Goal: Information Seeking & Learning: Learn about a topic

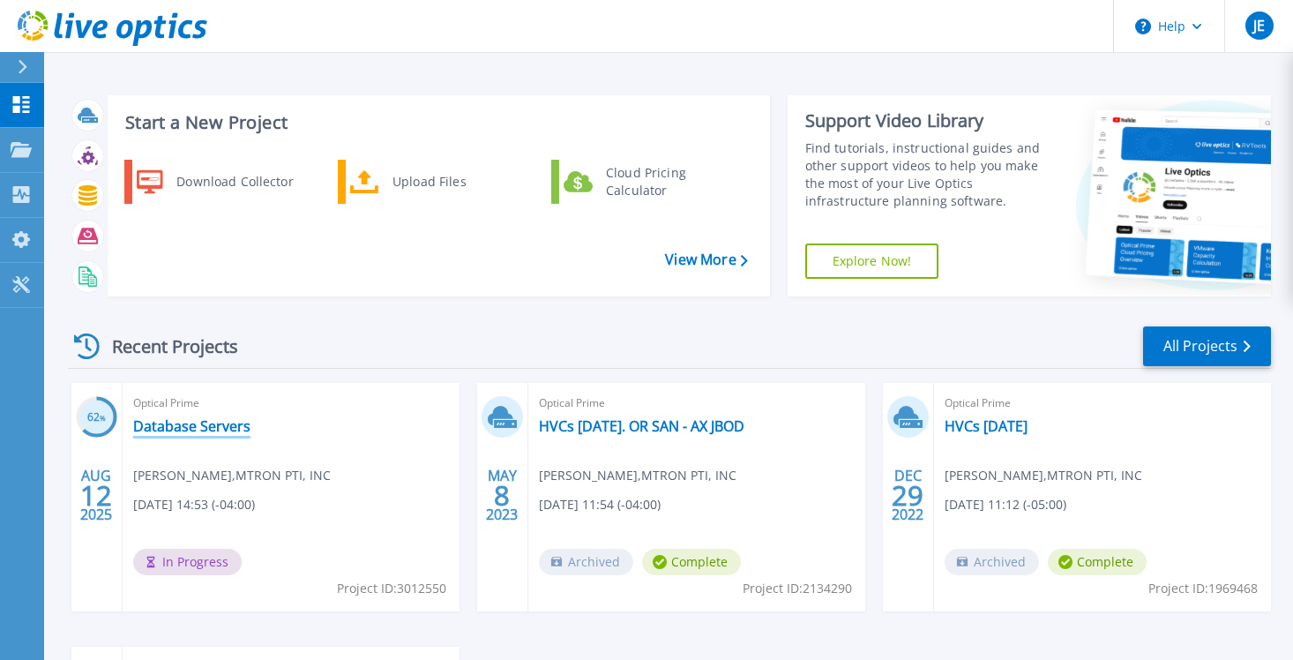
click at [180, 423] on link "Database Servers" at bounding box center [191, 426] width 117 height 18
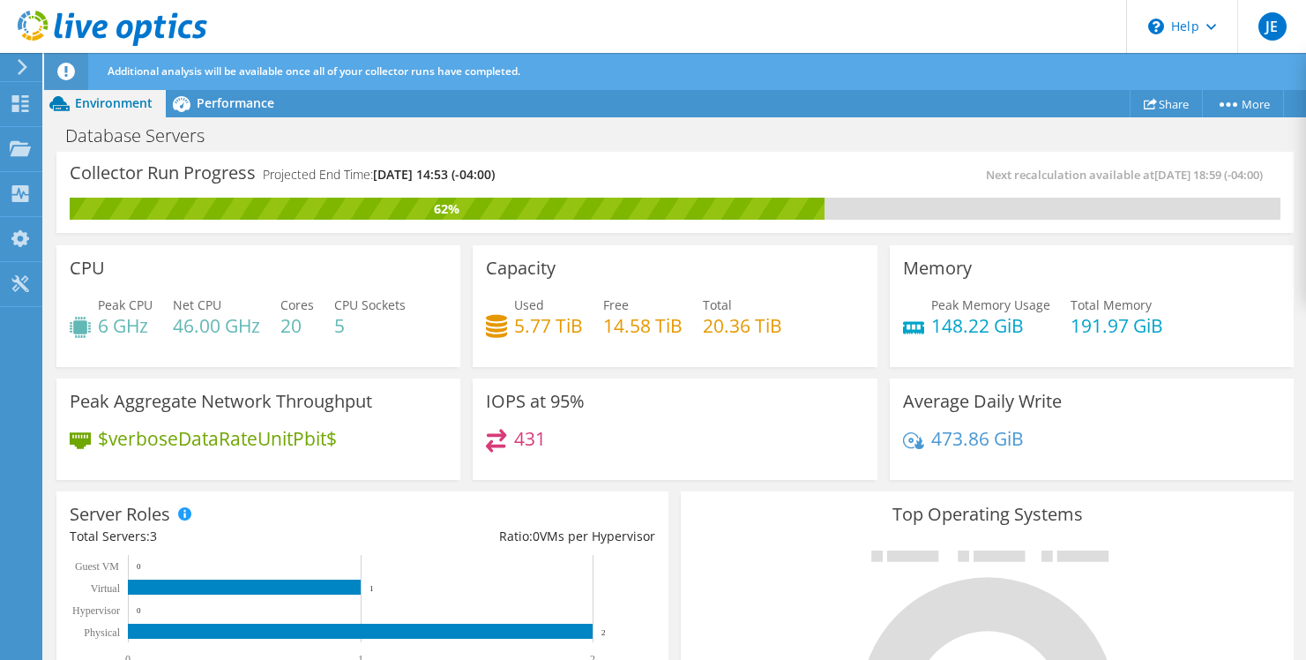
click at [259, 316] on h4 "46.00 GHz" at bounding box center [216, 325] width 87 height 19
click at [227, 99] on span "Performance" at bounding box center [236, 102] width 78 height 17
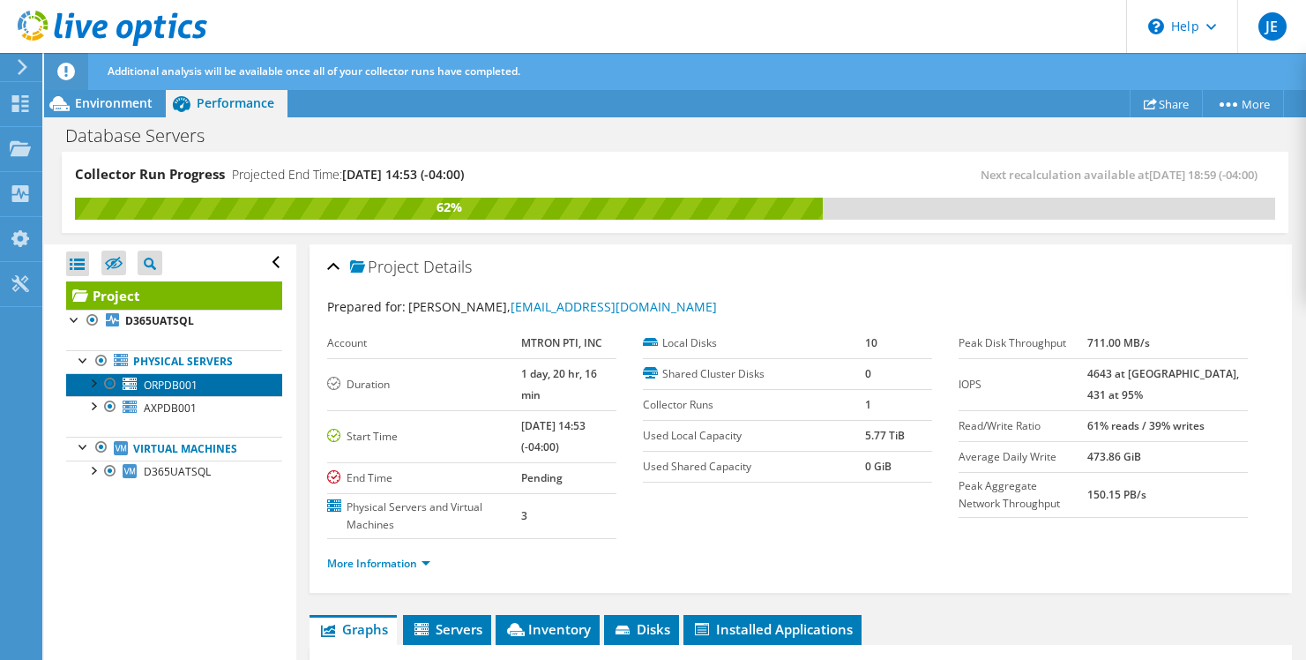
click at [153, 385] on span "ORPDB001" at bounding box center [171, 384] width 54 height 15
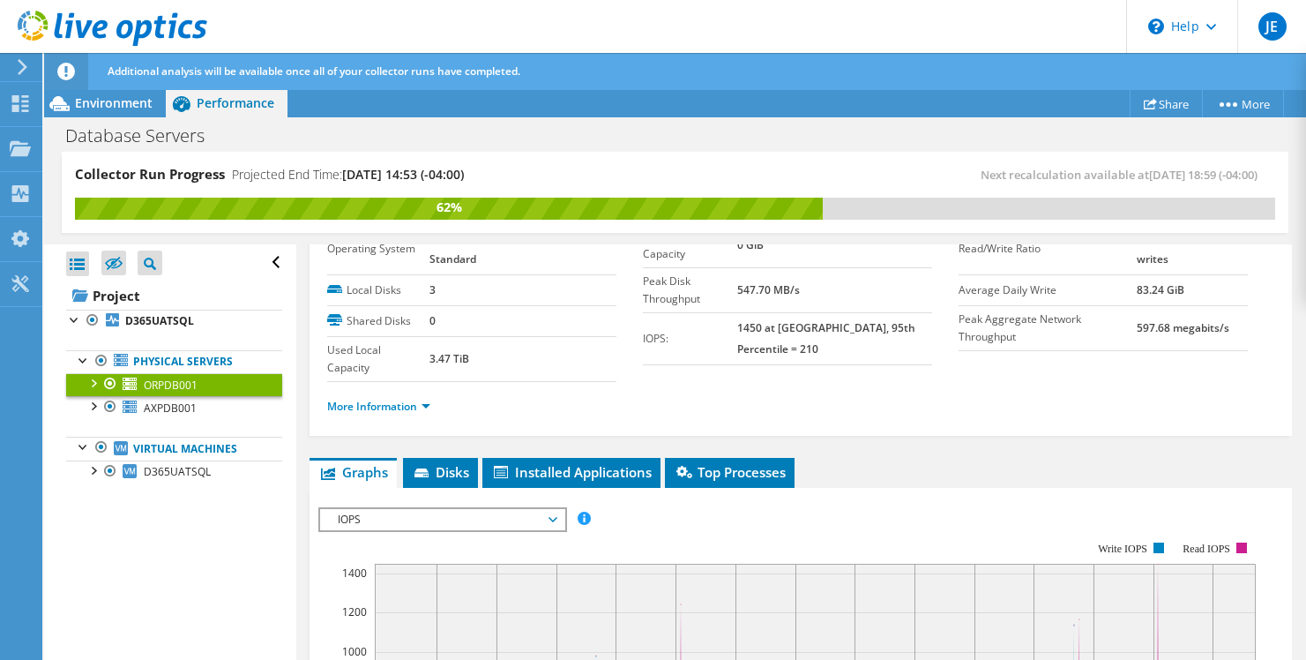
scroll to position [176, 0]
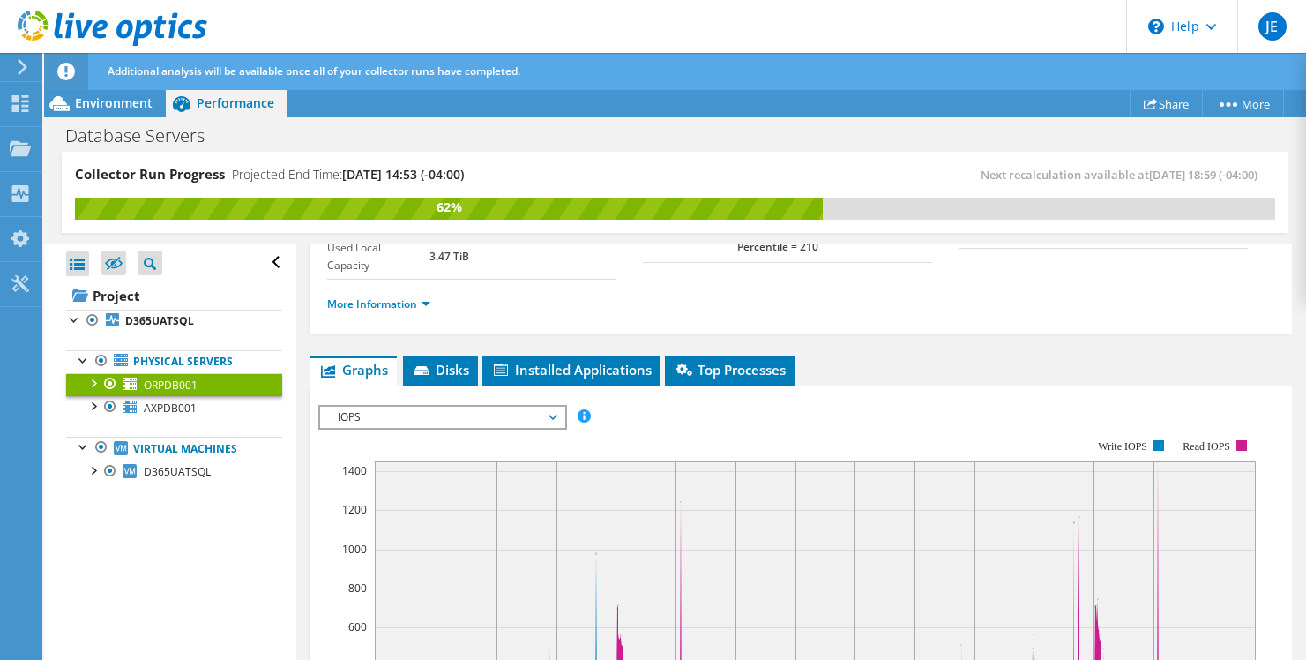
click at [553, 418] on span "IOPS" at bounding box center [442, 417] width 227 height 21
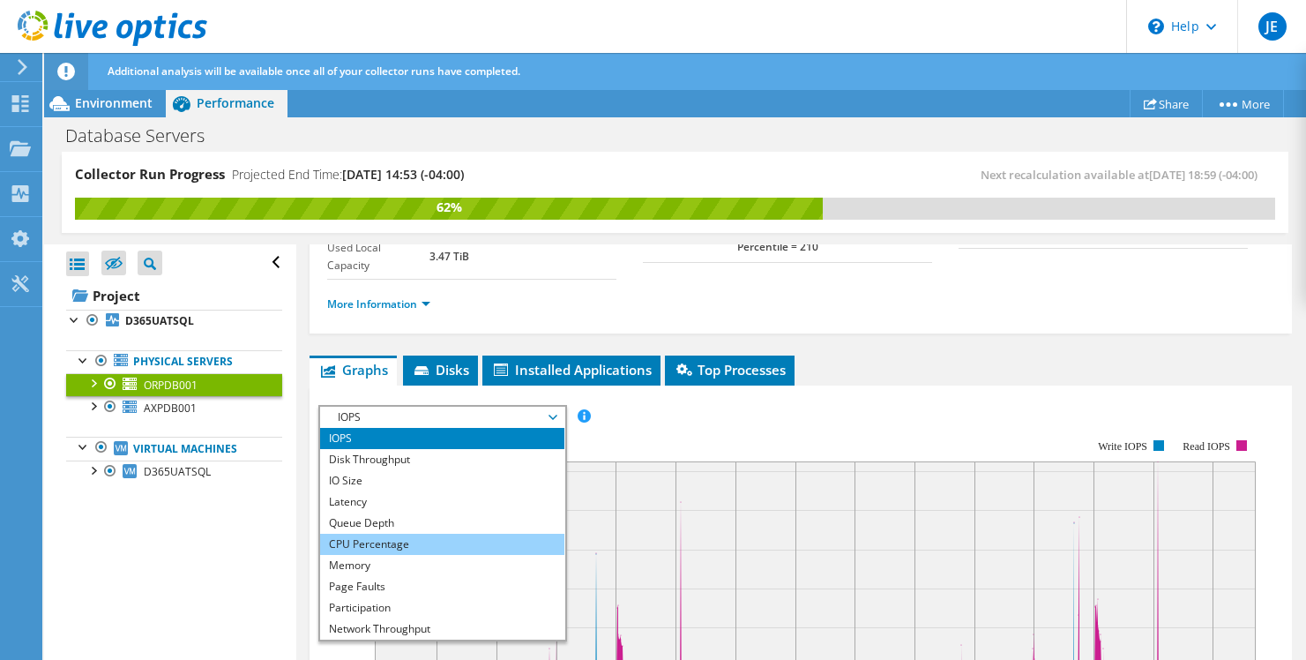
click at [403, 546] on li "CPU Percentage" at bounding box center [442, 544] width 244 height 21
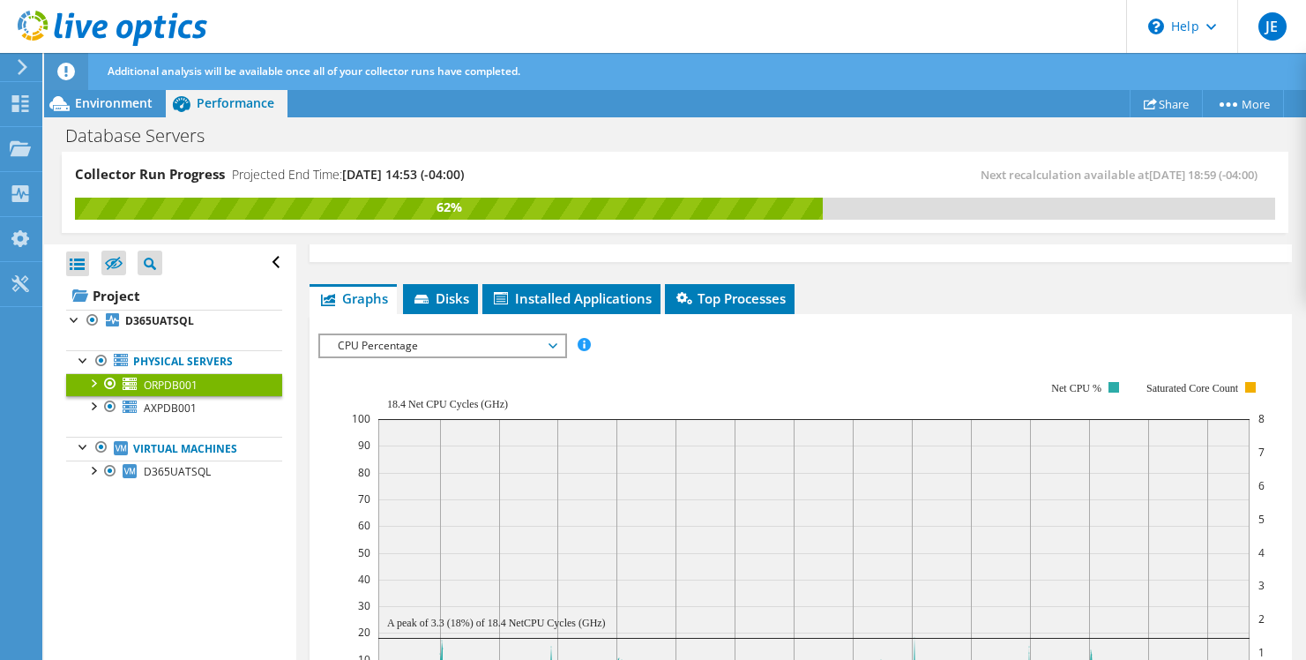
scroll to position [353, 0]
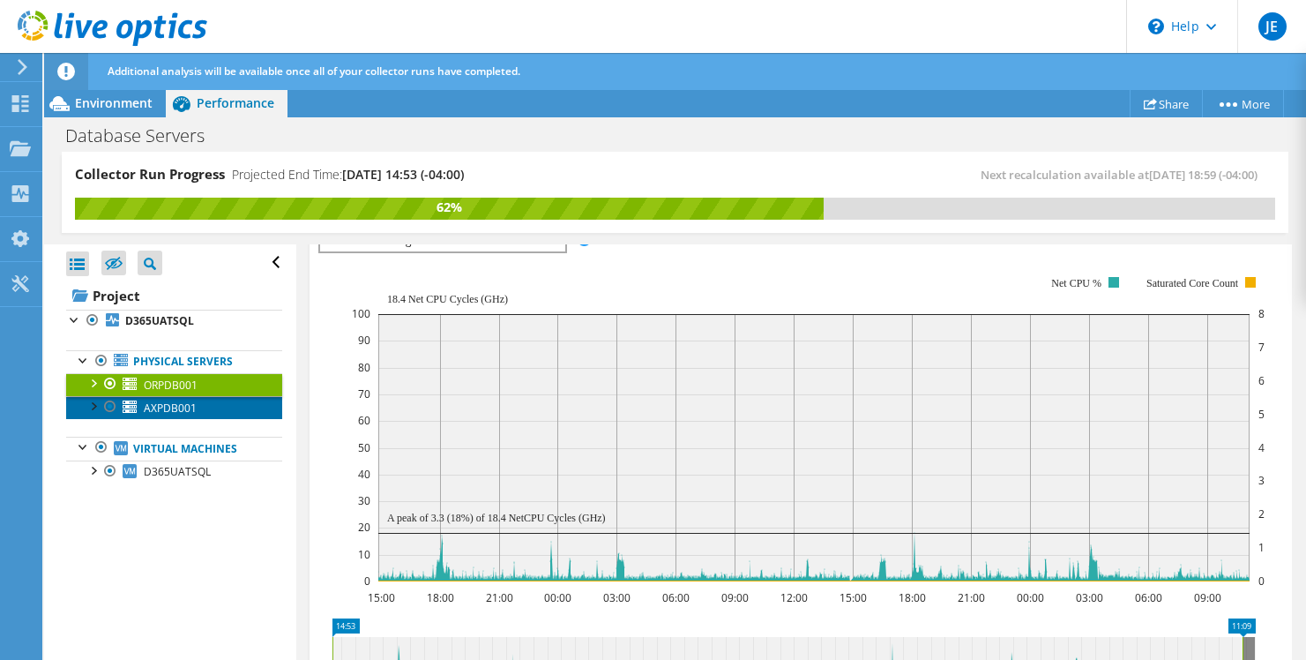
click at [163, 407] on span "AXPDB001" at bounding box center [170, 407] width 53 height 15
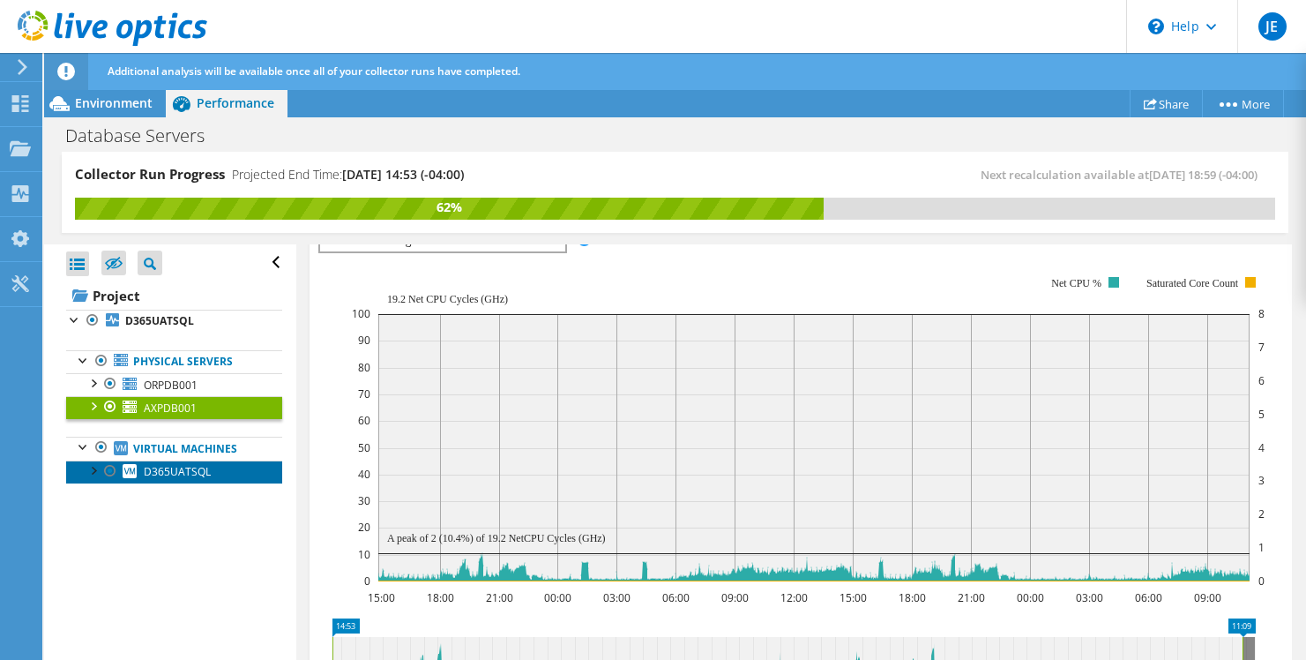
click at [180, 473] on span "D365UATSQL" at bounding box center [177, 471] width 67 height 15
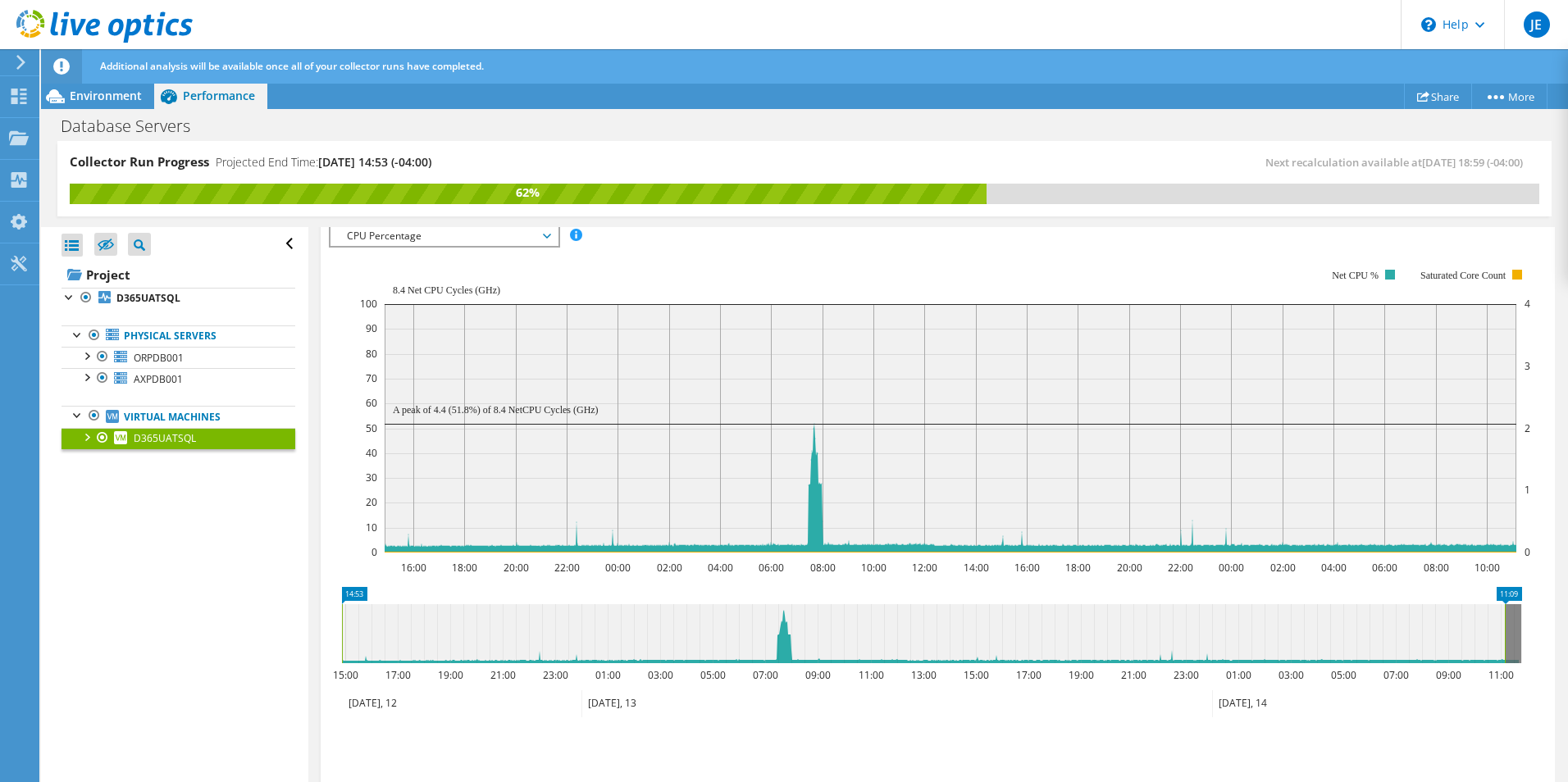
scroll to position [275, 0]
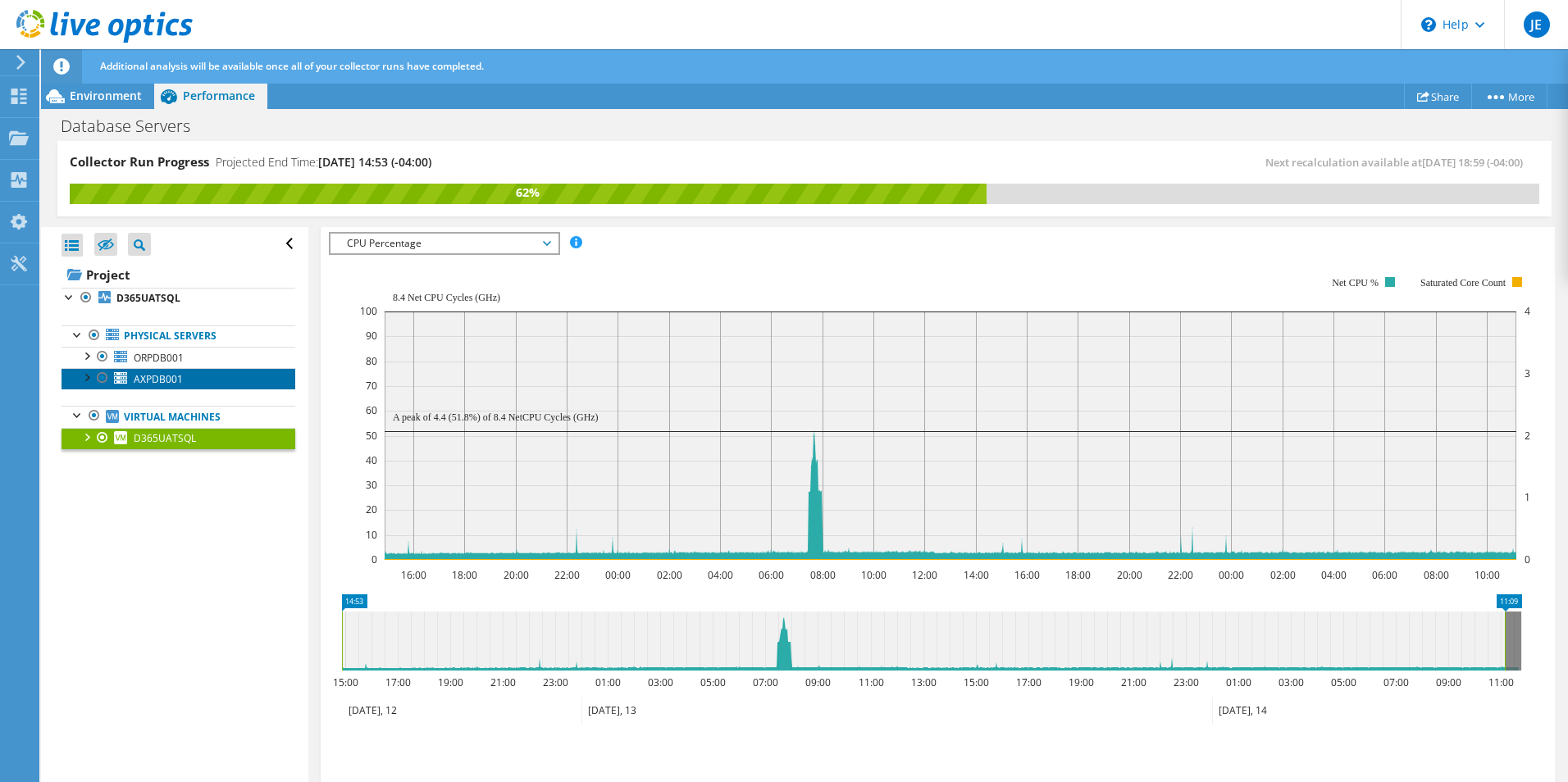
click at [164, 382] on span "AXPDB001" at bounding box center [158, 378] width 49 height 14
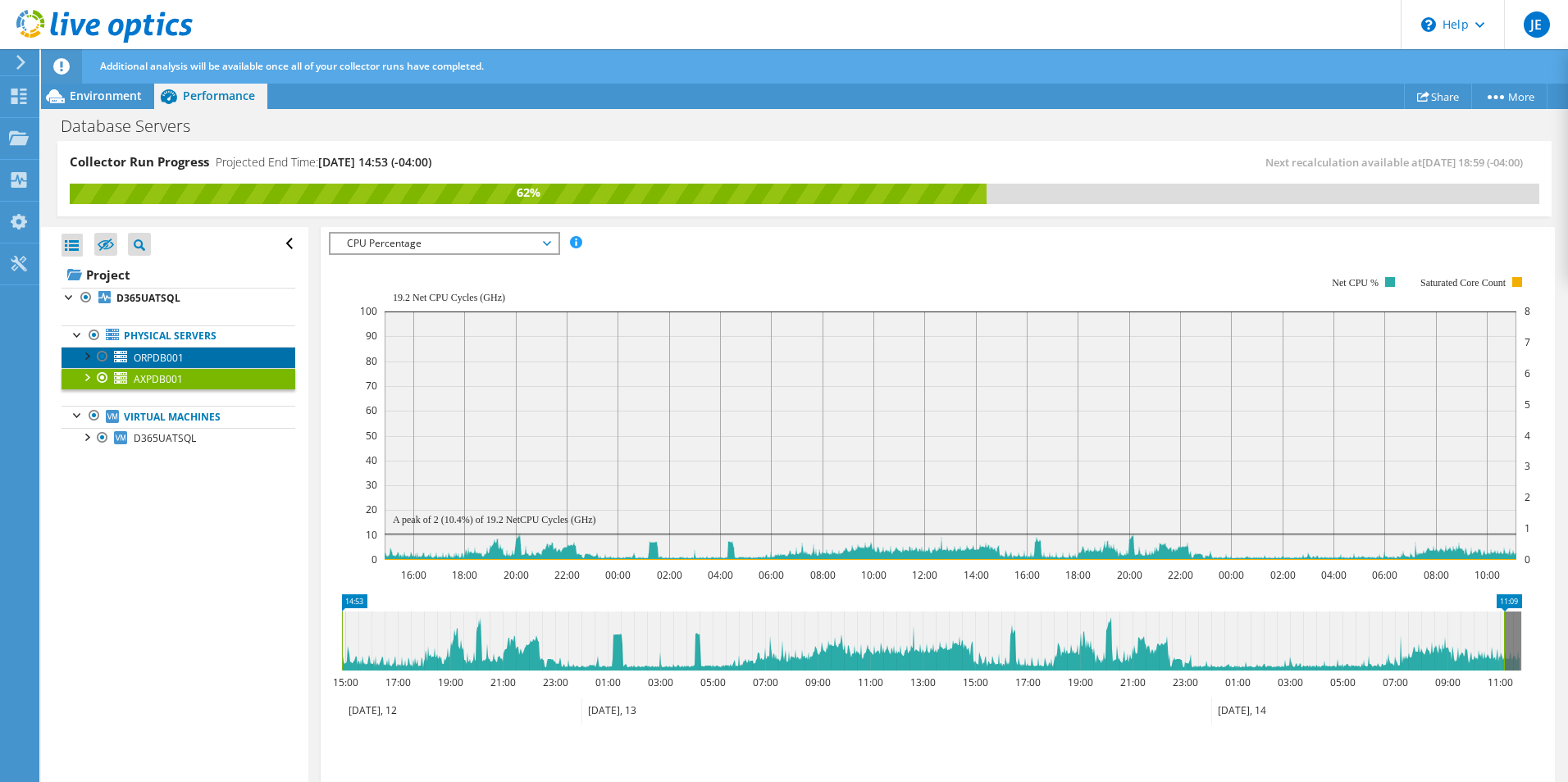
click at [164, 356] on span "ORPDB001" at bounding box center [159, 357] width 50 height 14
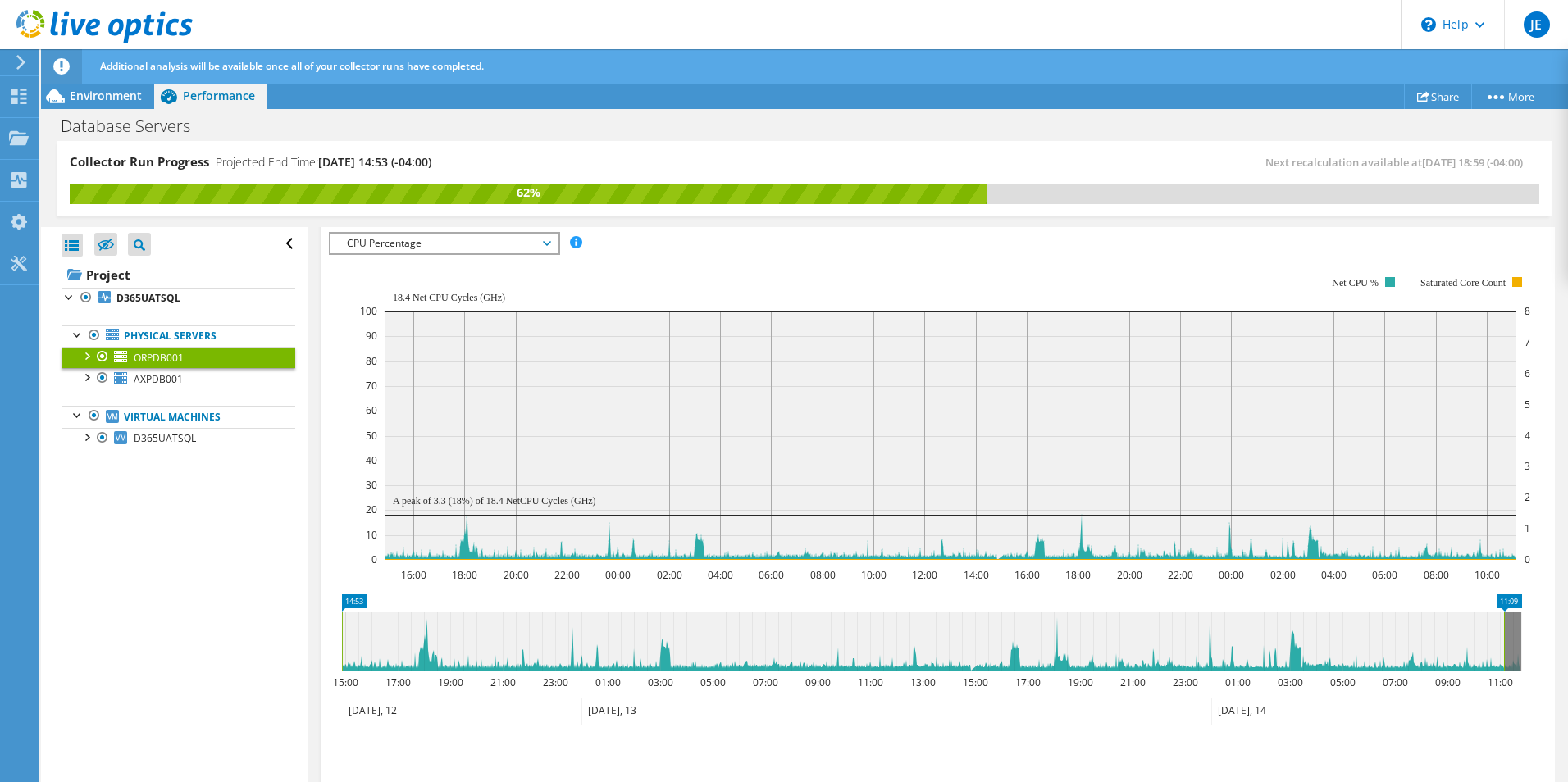
click at [551, 240] on span "CPU Percentage" at bounding box center [444, 243] width 227 height 20
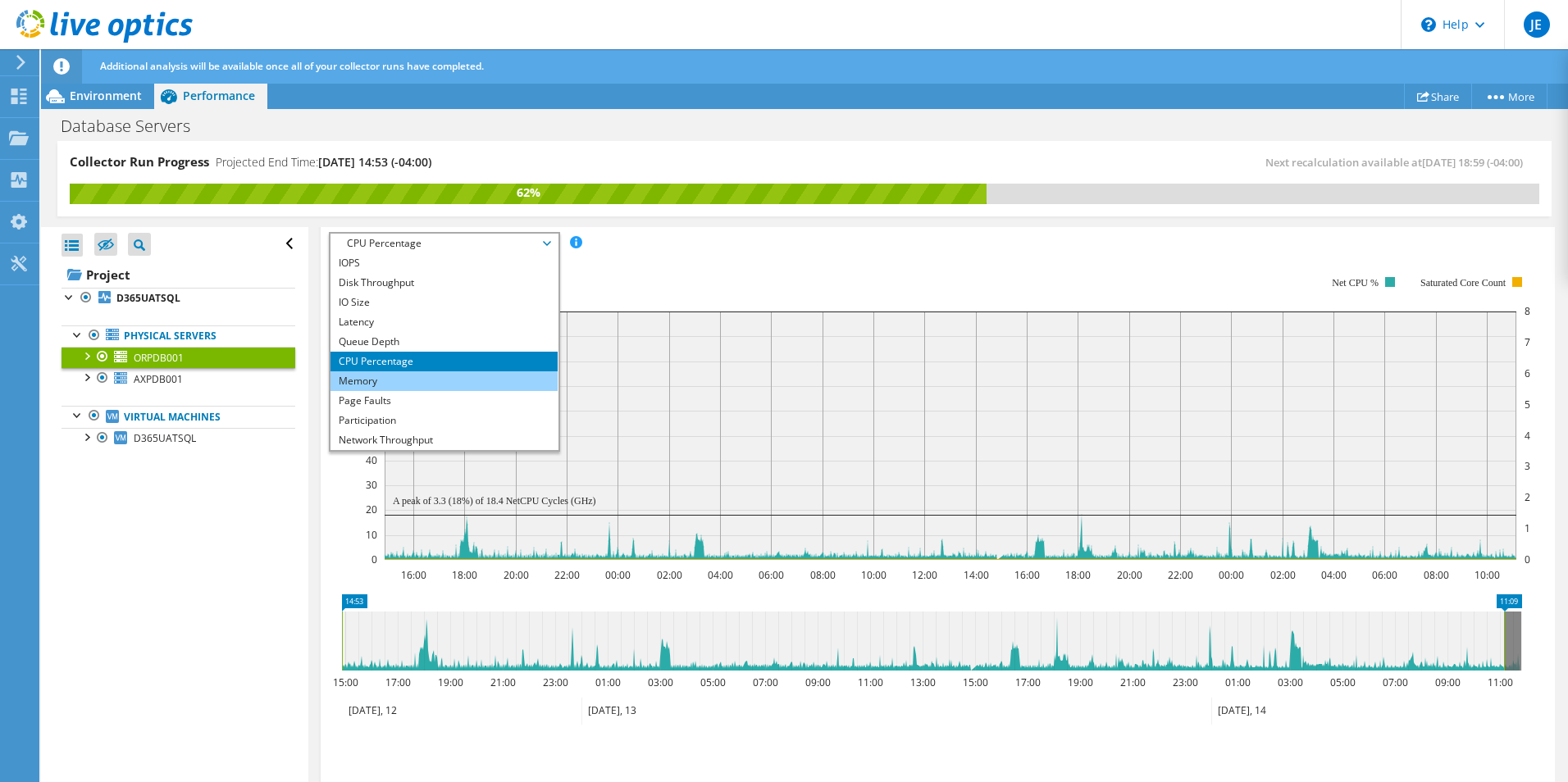
click at [354, 373] on li "Memory" at bounding box center [444, 381] width 227 height 20
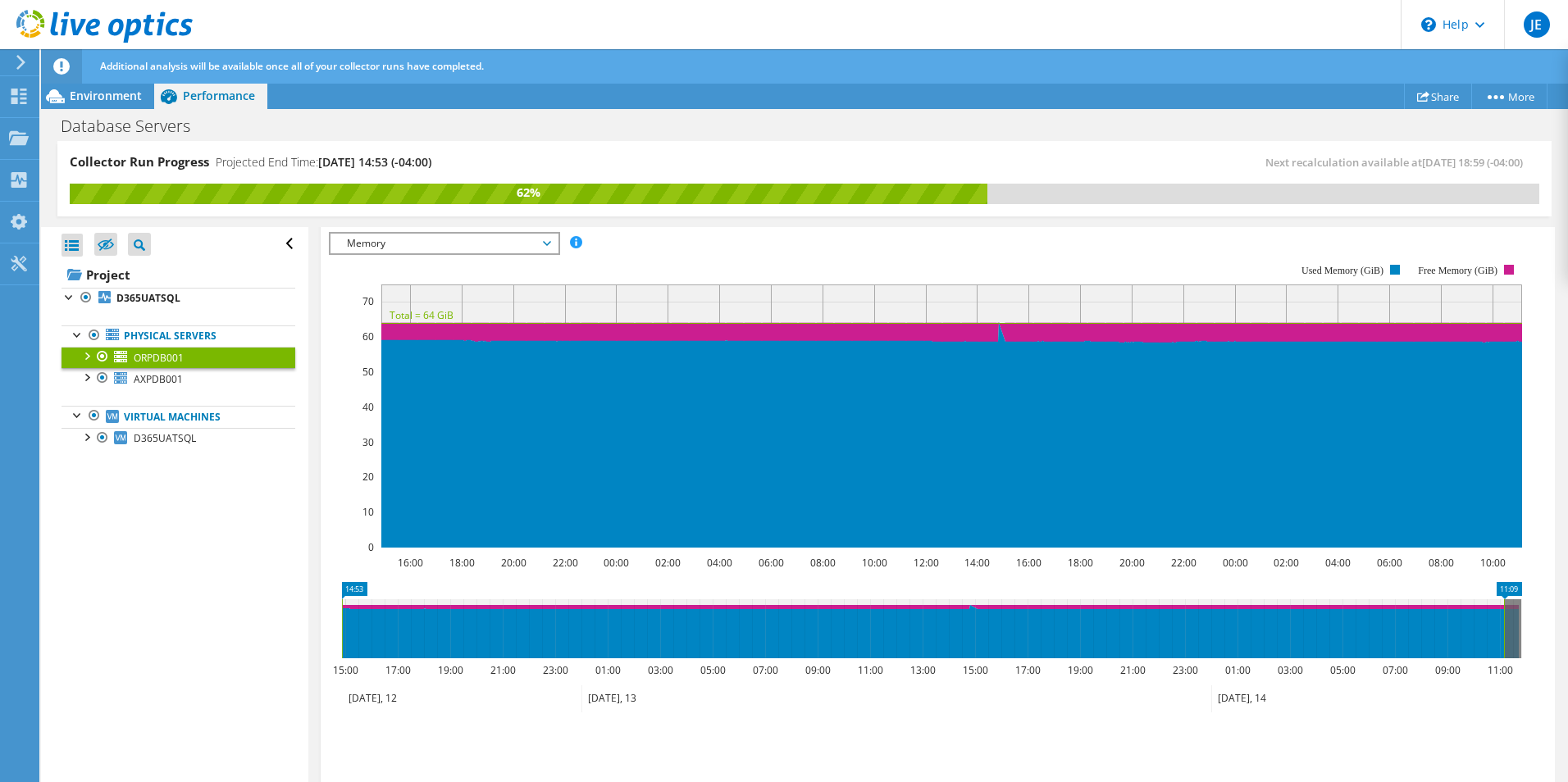
click at [553, 245] on span "Memory" at bounding box center [444, 243] width 227 height 20
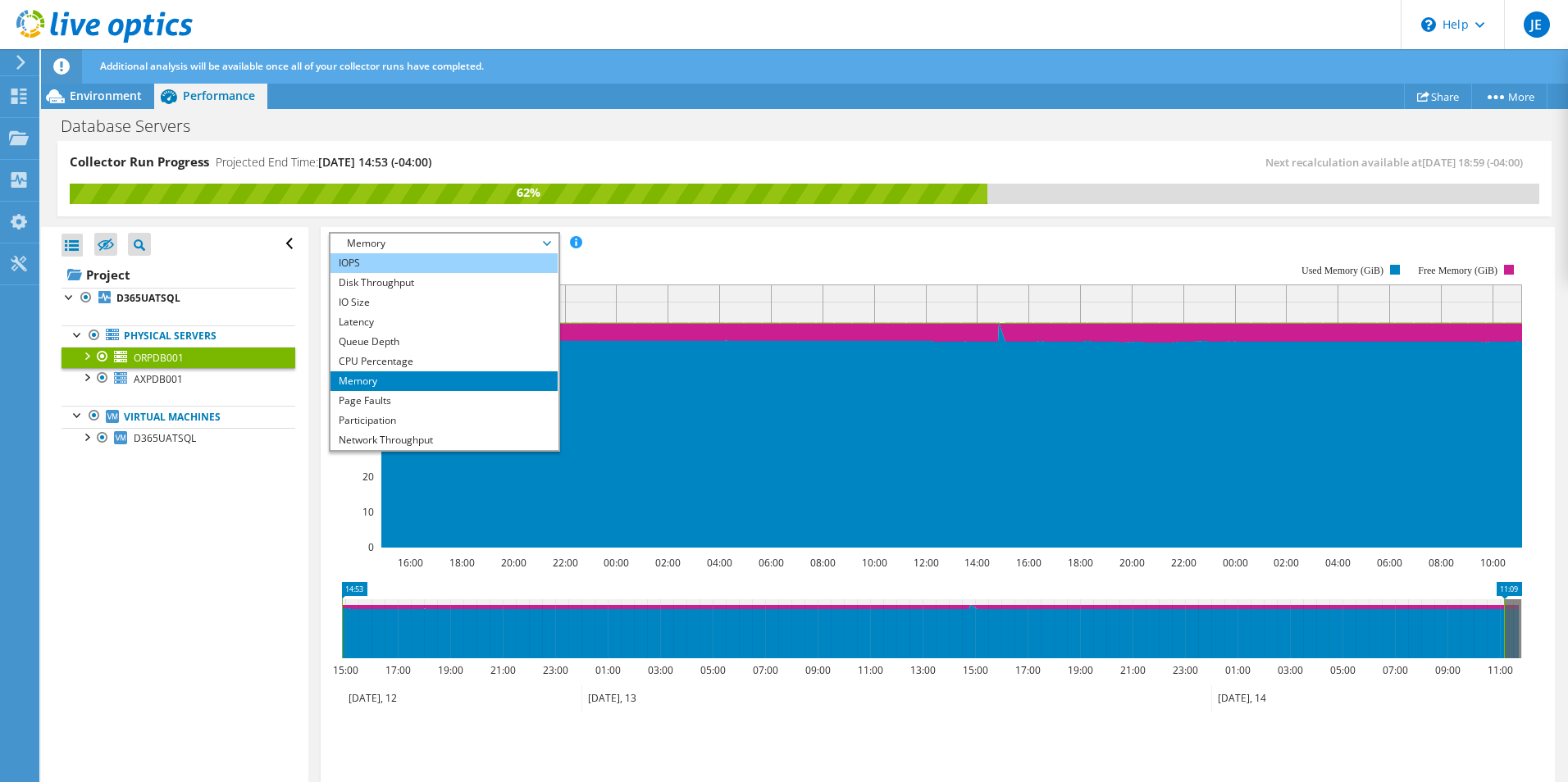
click at [386, 259] on li "IOPS" at bounding box center [444, 263] width 227 height 20
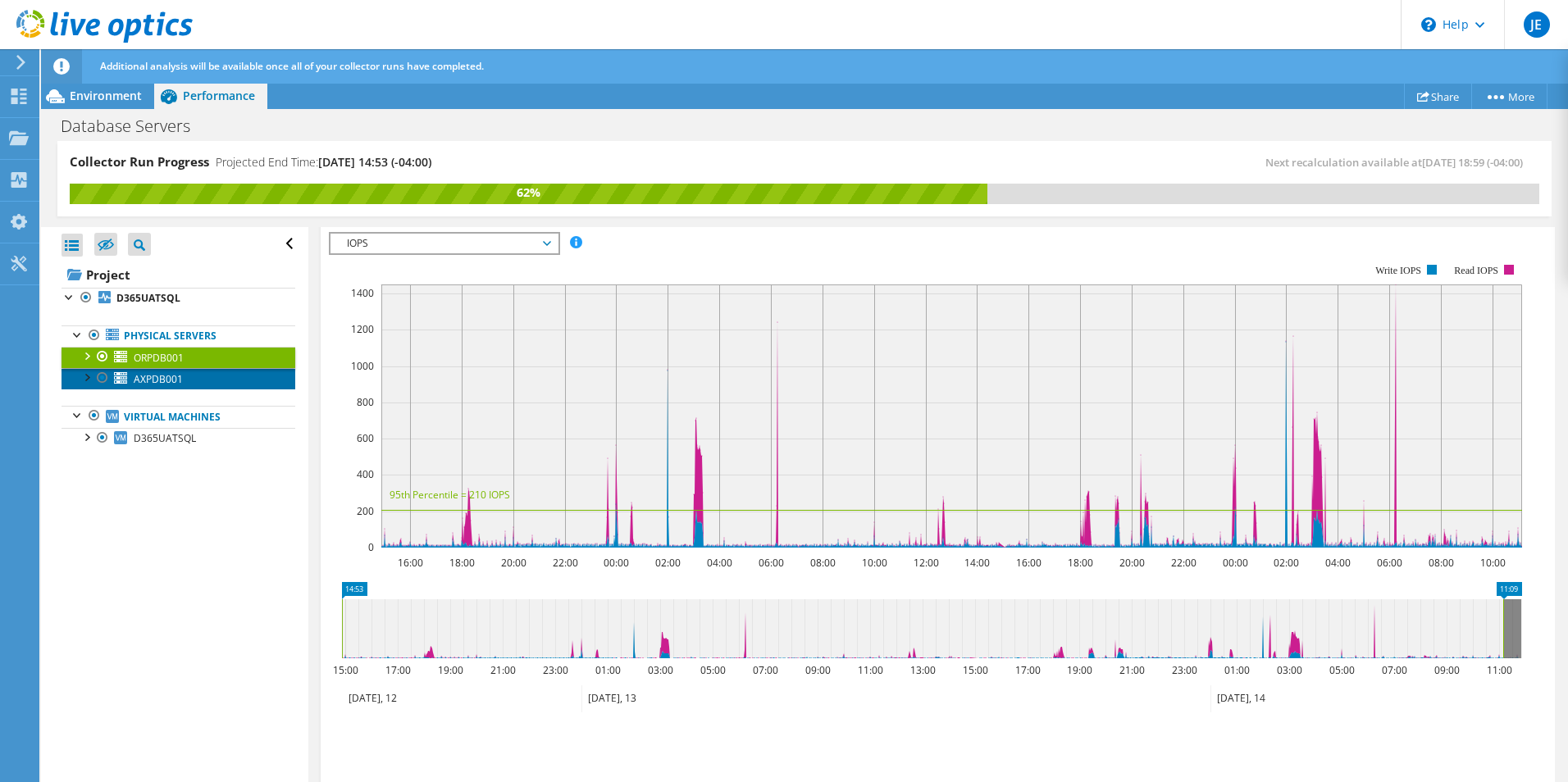
click at [149, 381] on span "AXPDB001" at bounding box center [158, 378] width 49 height 14
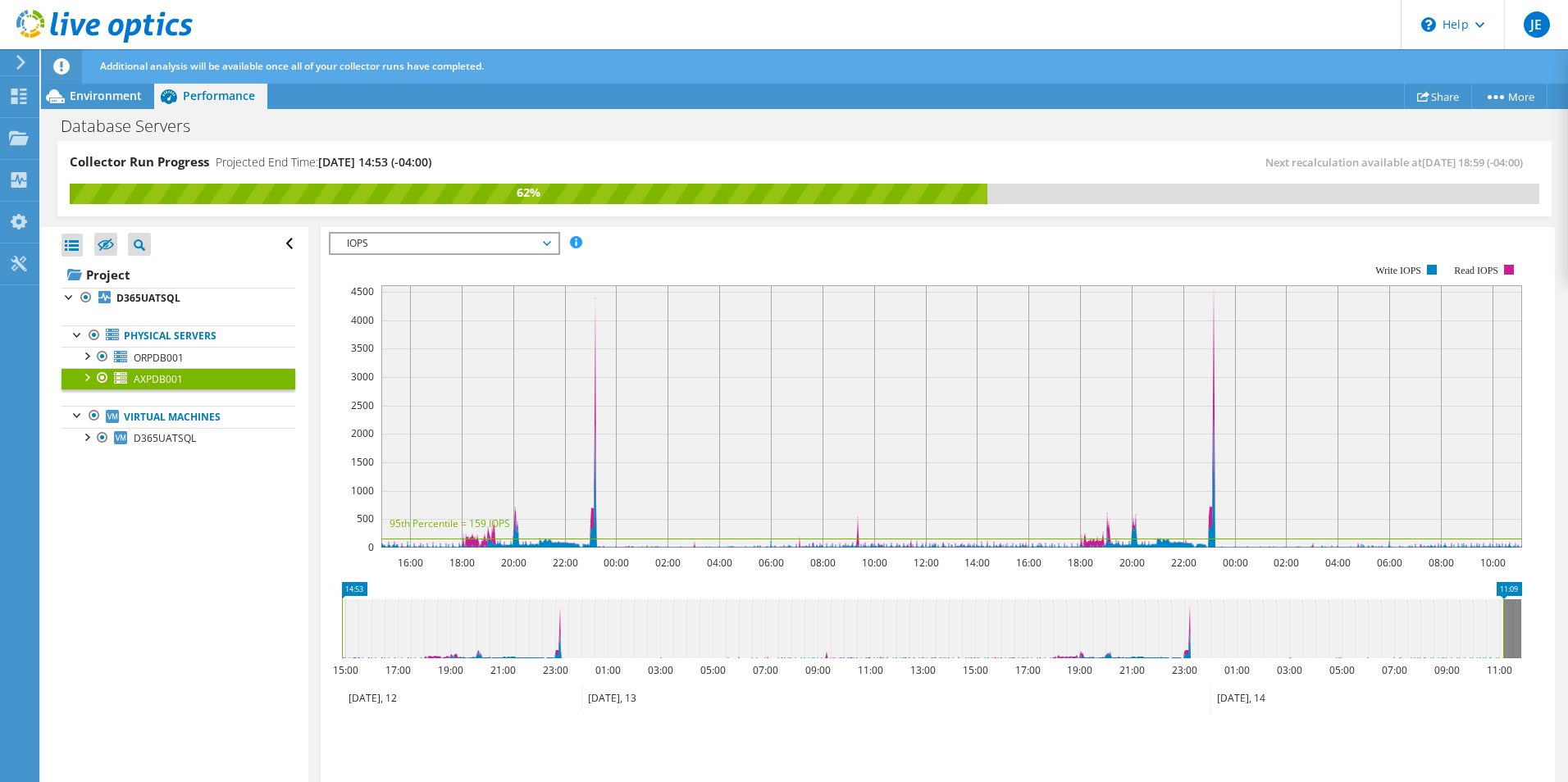
click at [547, 243] on span "IOPS" at bounding box center [444, 243] width 211 height 20
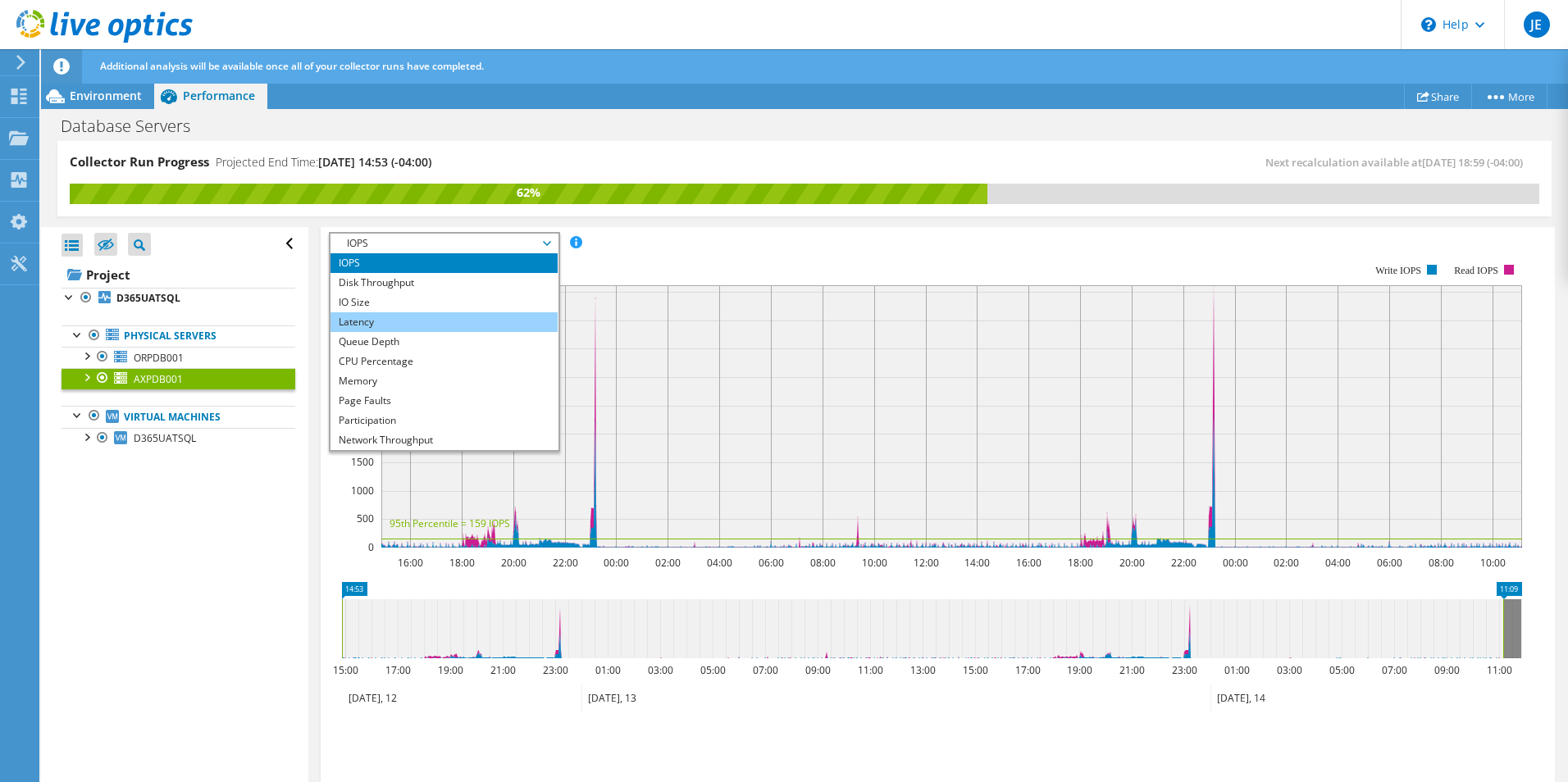
click at [424, 319] on li "Latency" at bounding box center [444, 322] width 227 height 20
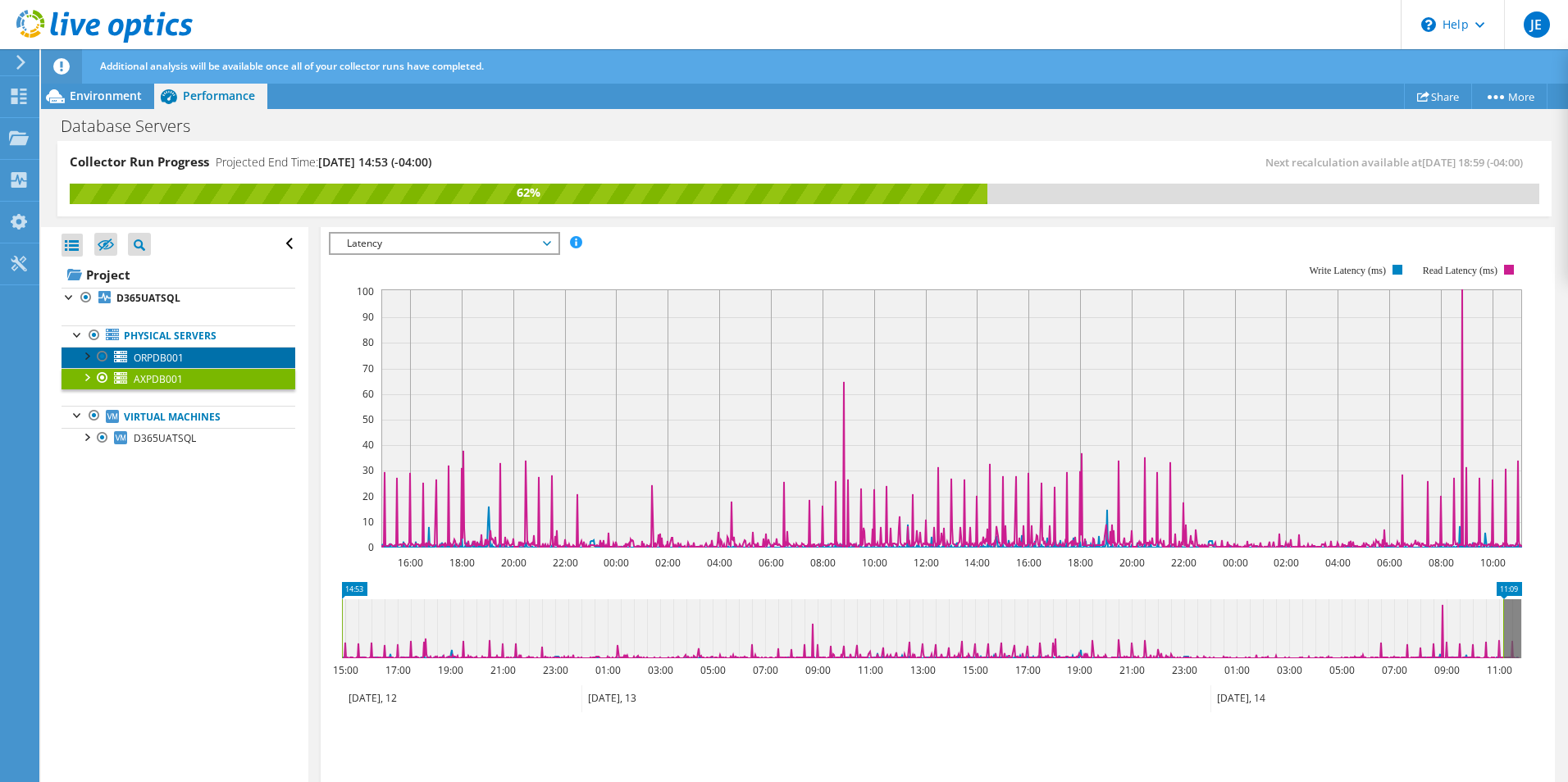
click at [144, 352] on span "ORPDB001" at bounding box center [159, 357] width 50 height 14
